Goal: Find specific page/section: Find specific page/section

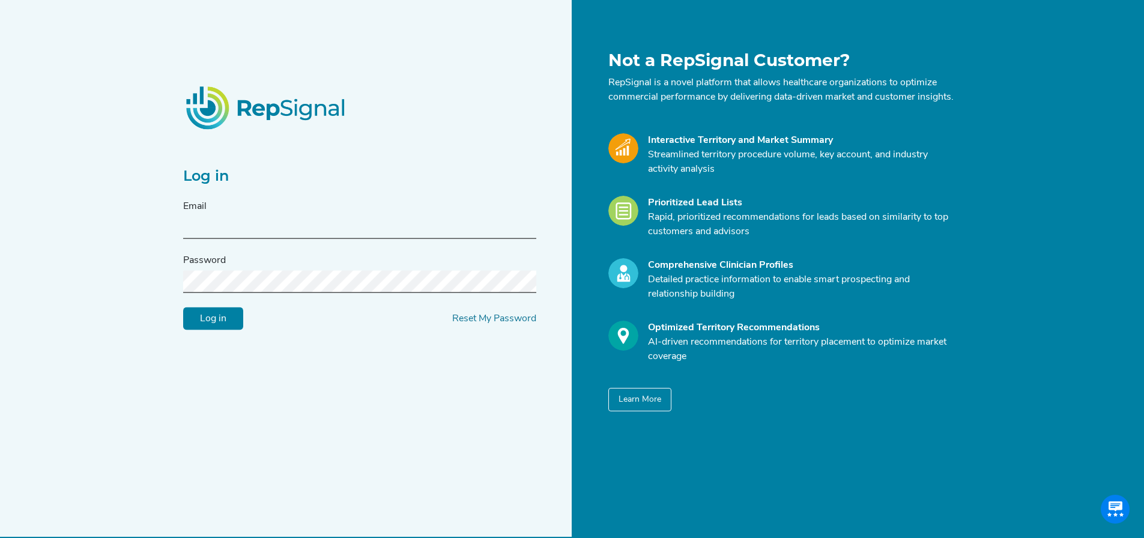
type input "[EMAIL_ADDRESS][DOMAIN_NAME]"
click at [222, 325] on input "Log in" at bounding box center [213, 318] width 60 height 23
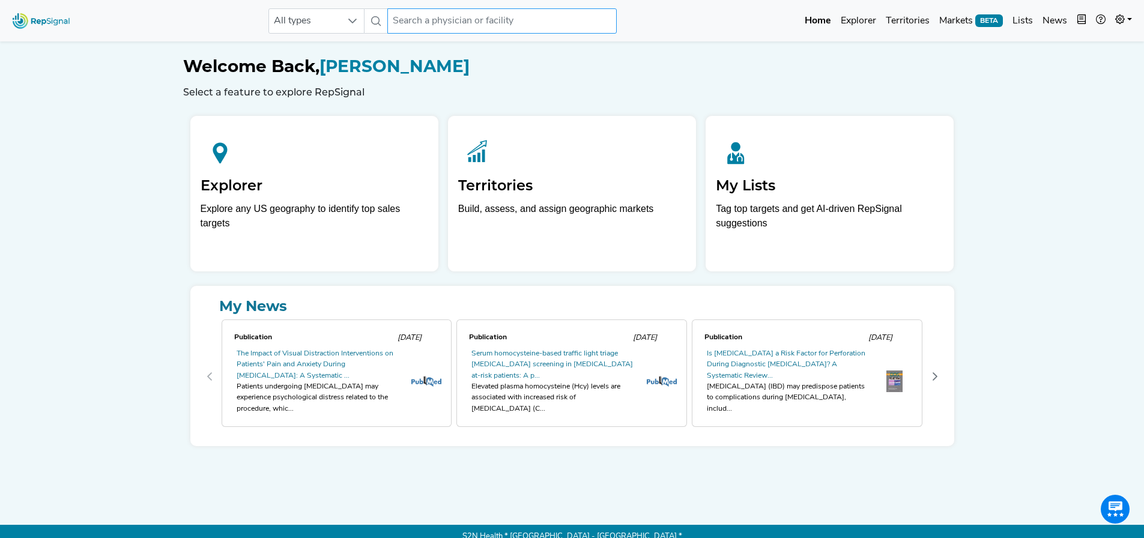
click at [575, 8] on input "text" at bounding box center [501, 20] width 229 height 25
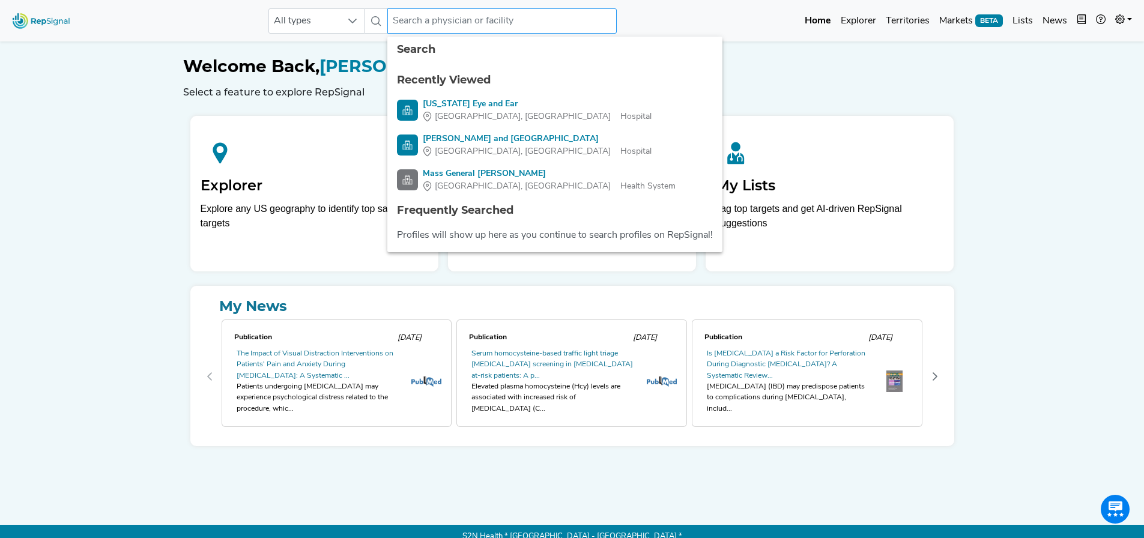
paste input "TriStar [GEOGRAPHIC_DATA]"
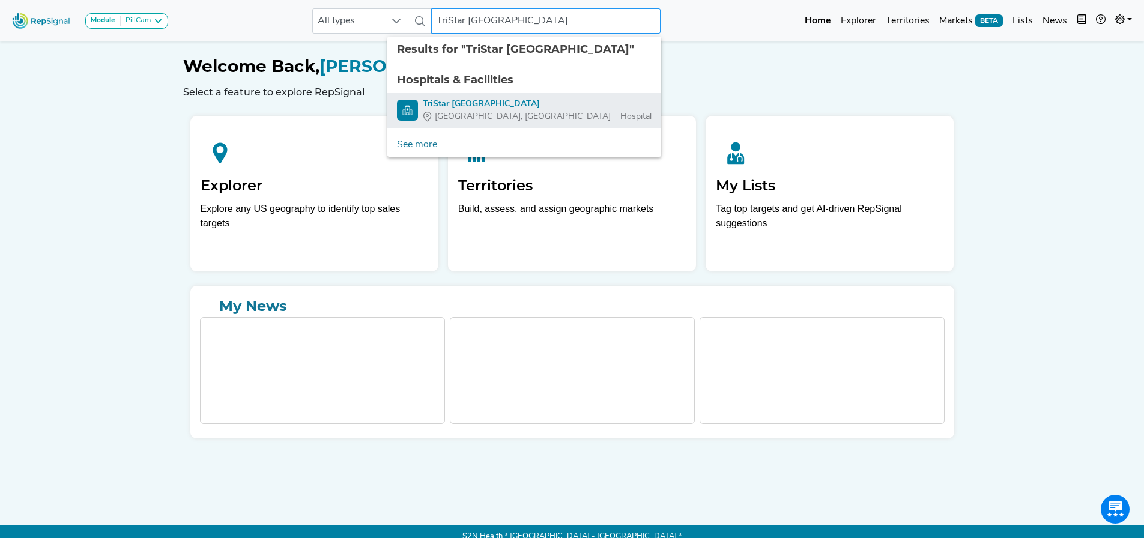
type input "TriStar [GEOGRAPHIC_DATA]"
click at [513, 103] on div "TriStar [GEOGRAPHIC_DATA]" at bounding box center [537, 104] width 229 height 13
